Goal: Information Seeking & Learning: Learn about a topic

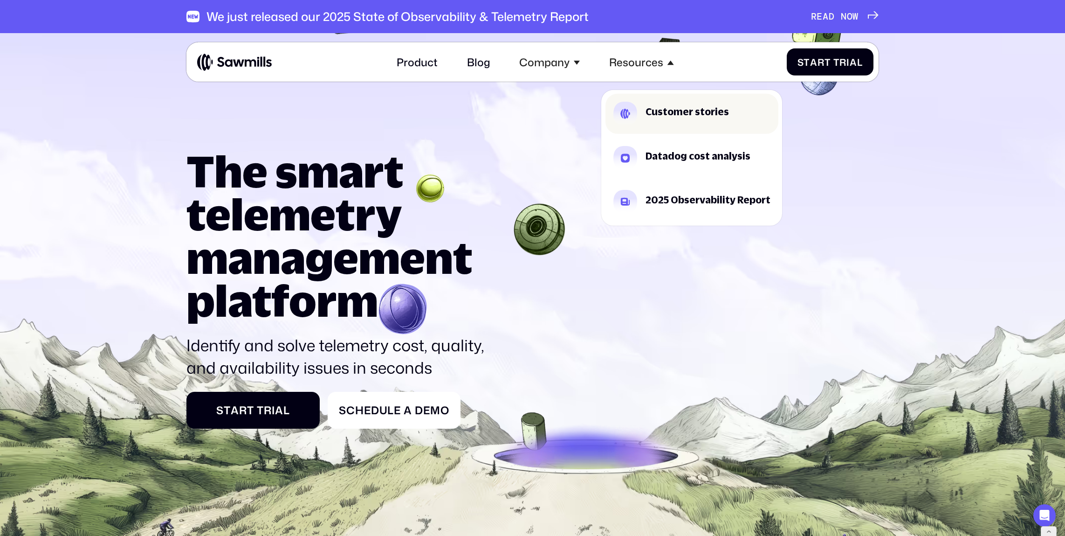
click at [638, 110] on link "Customer stories" at bounding box center [692, 114] width 173 height 40
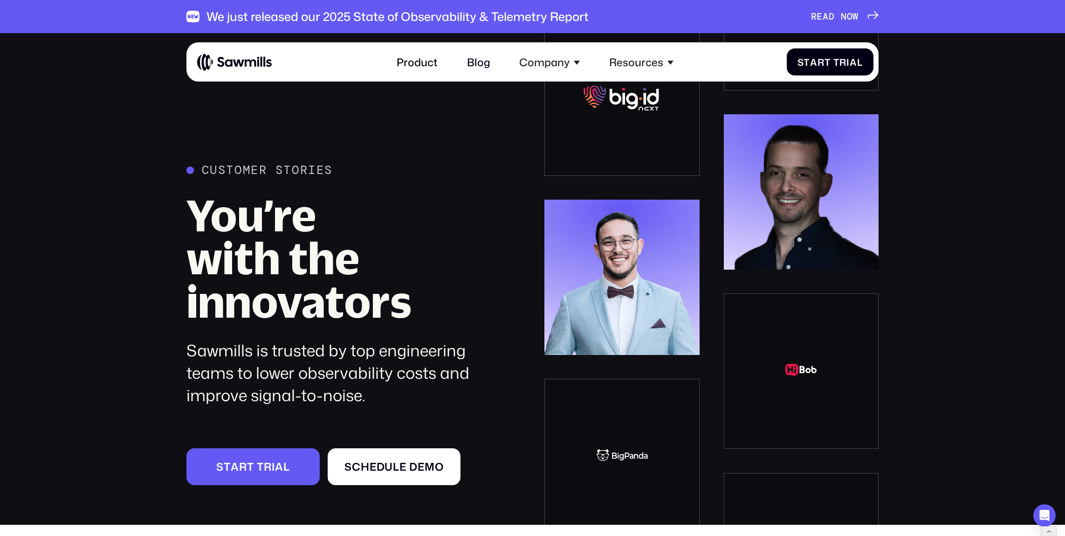
click at [242, 69] on img at bounding box center [234, 62] width 75 height 18
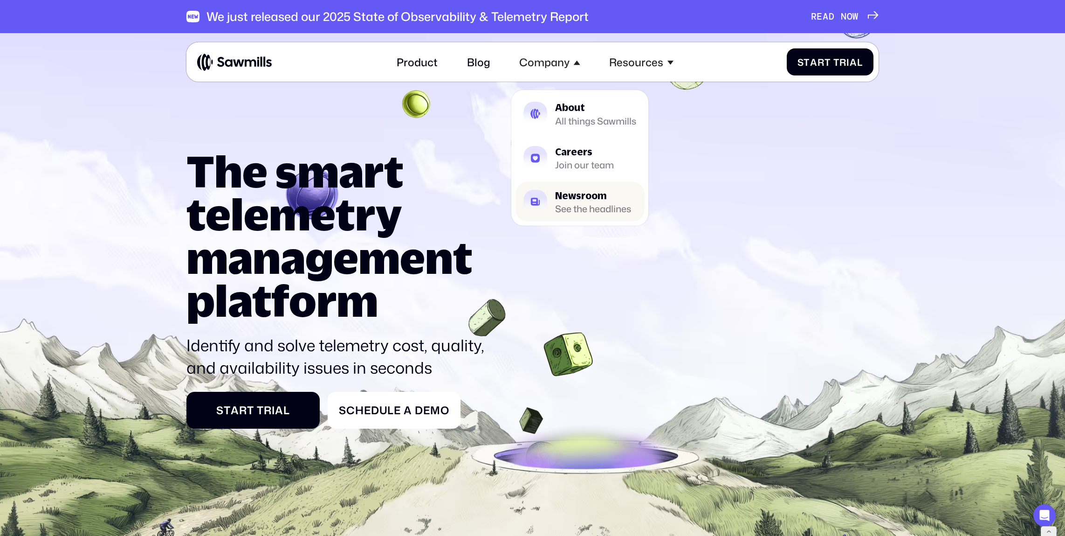
click at [588, 191] on div "Newsroom" at bounding box center [593, 196] width 76 height 10
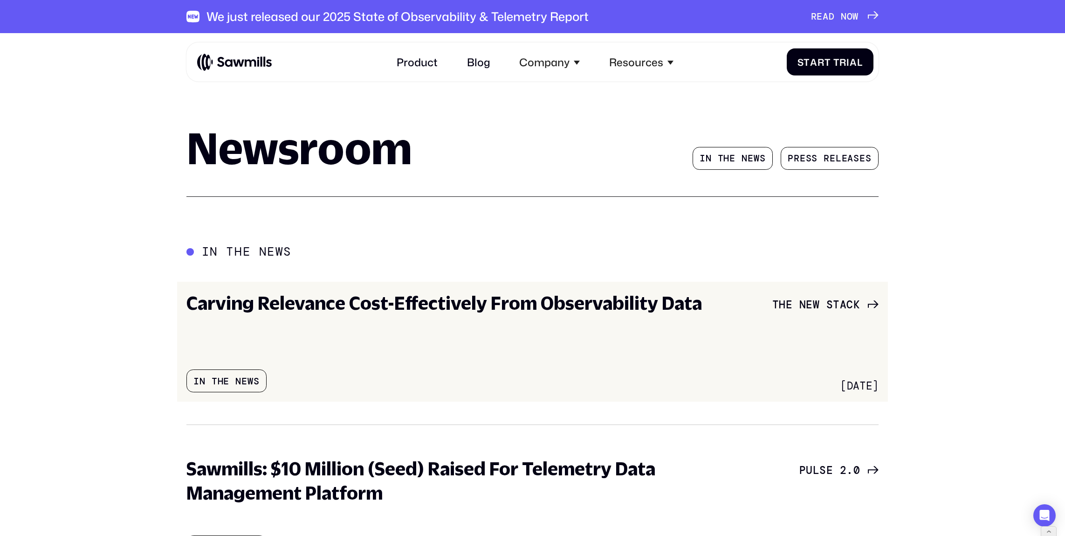
click at [620, 310] on h3 "Carving Relevance Cost-Effectively From Observability Data" at bounding box center [445, 303] width 516 height 24
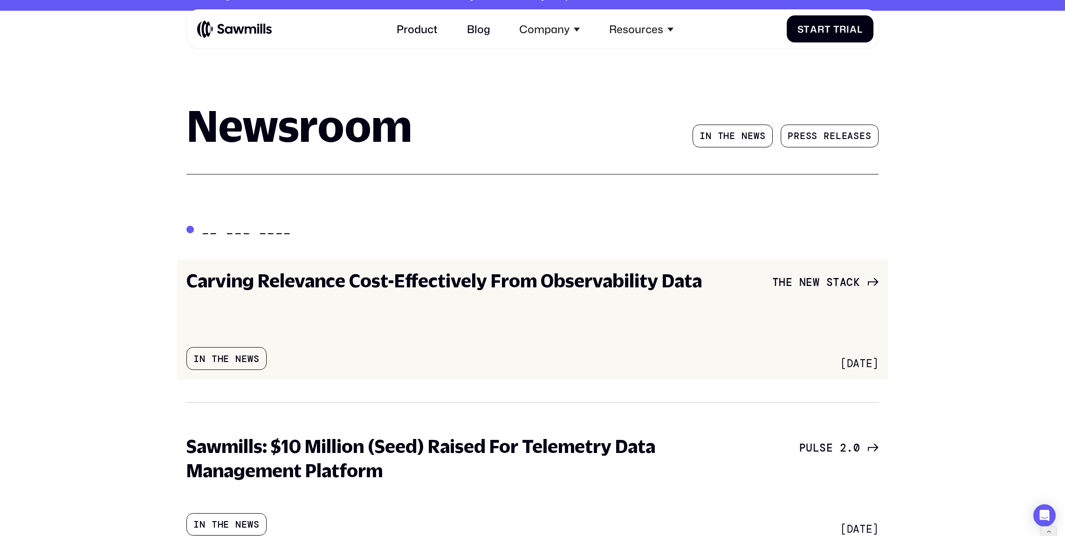
scroll to position [320, 0]
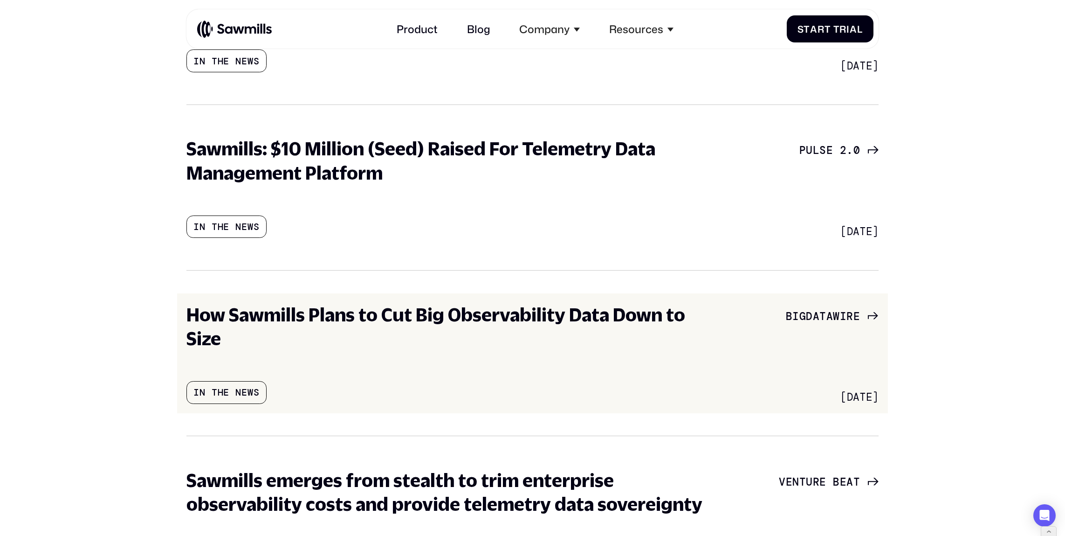
click at [445, 313] on h3 "How Sawmills Plans to Cut Big Observability Data Down to Size" at bounding box center [453, 327] width 533 height 48
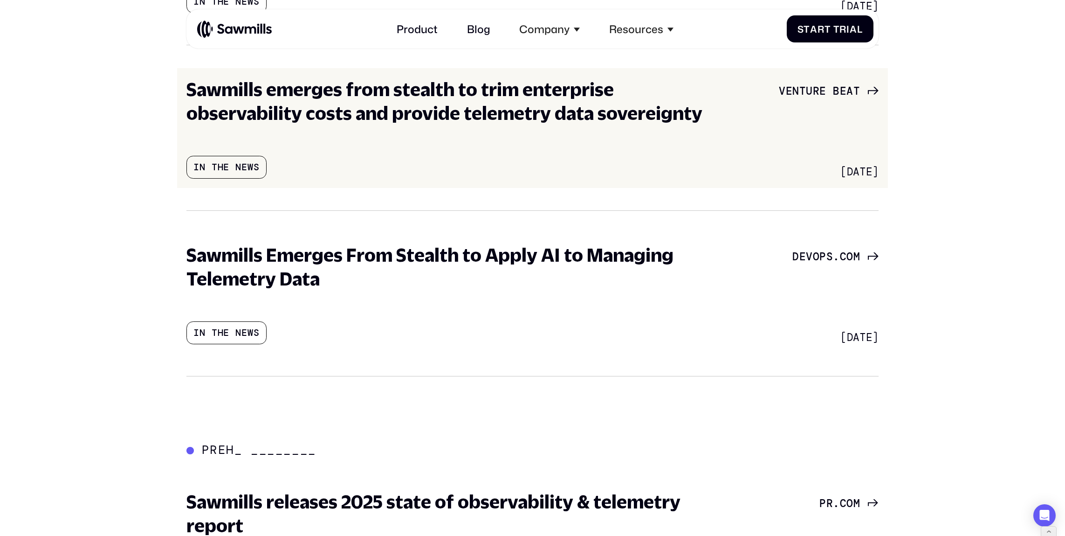
scroll to position [712, 0]
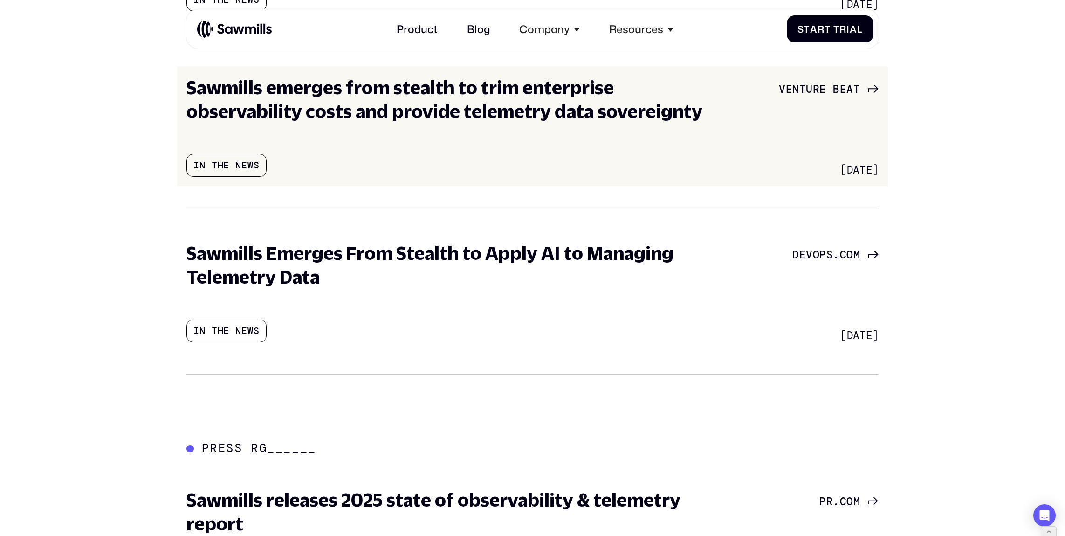
click at [386, 116] on h3 "Sawmills emerges from stealth to trim enterprise observability costs and provid…" at bounding box center [453, 100] width 533 height 48
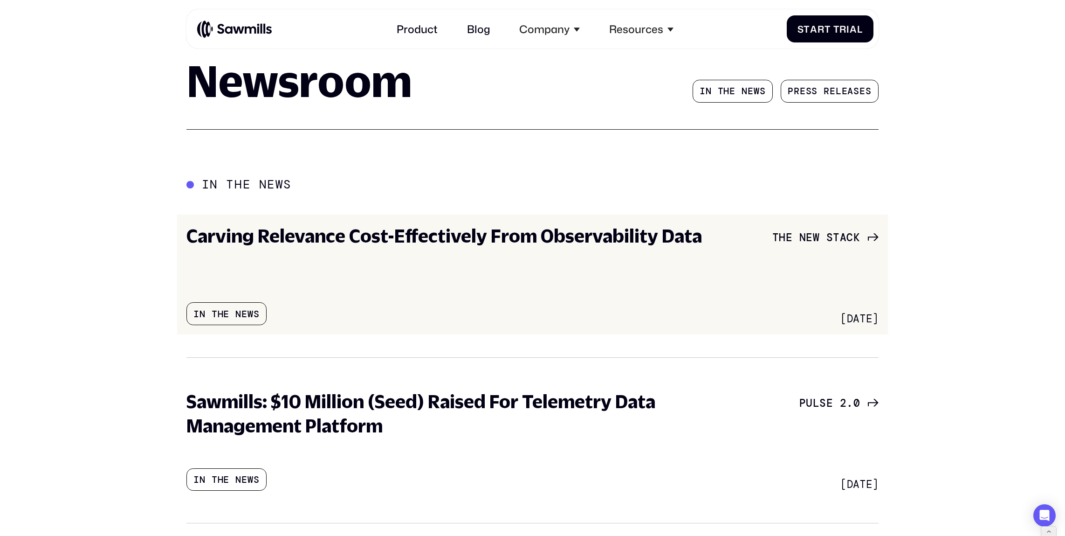
scroll to position [242, 0]
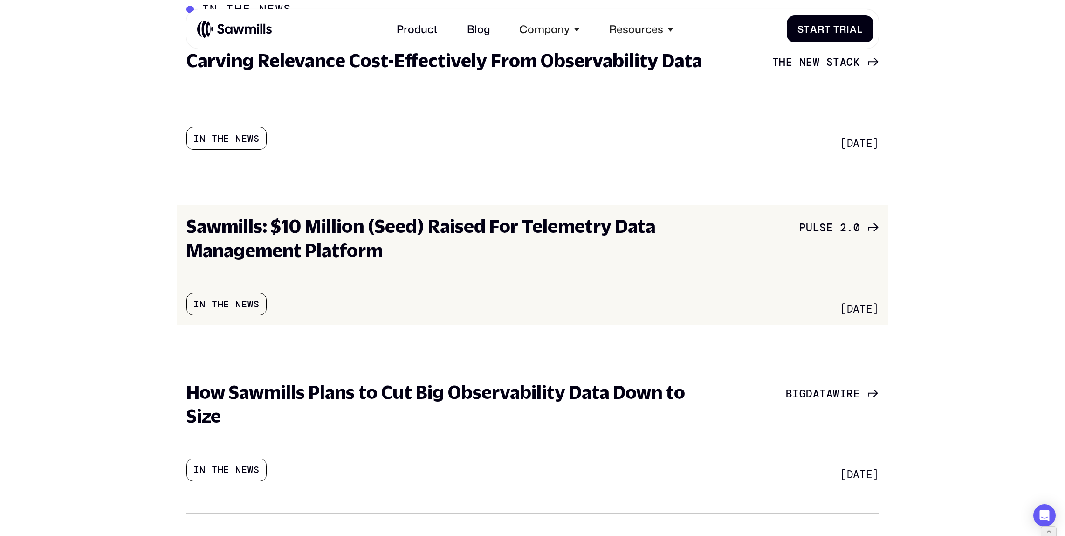
click at [544, 266] on div "July 14, 2025 Sawmills: $10 Million (Seed) Raised For Telemetry Data Management…" at bounding box center [453, 264] width 533 height 101
